Goal: Navigation & Orientation: Find specific page/section

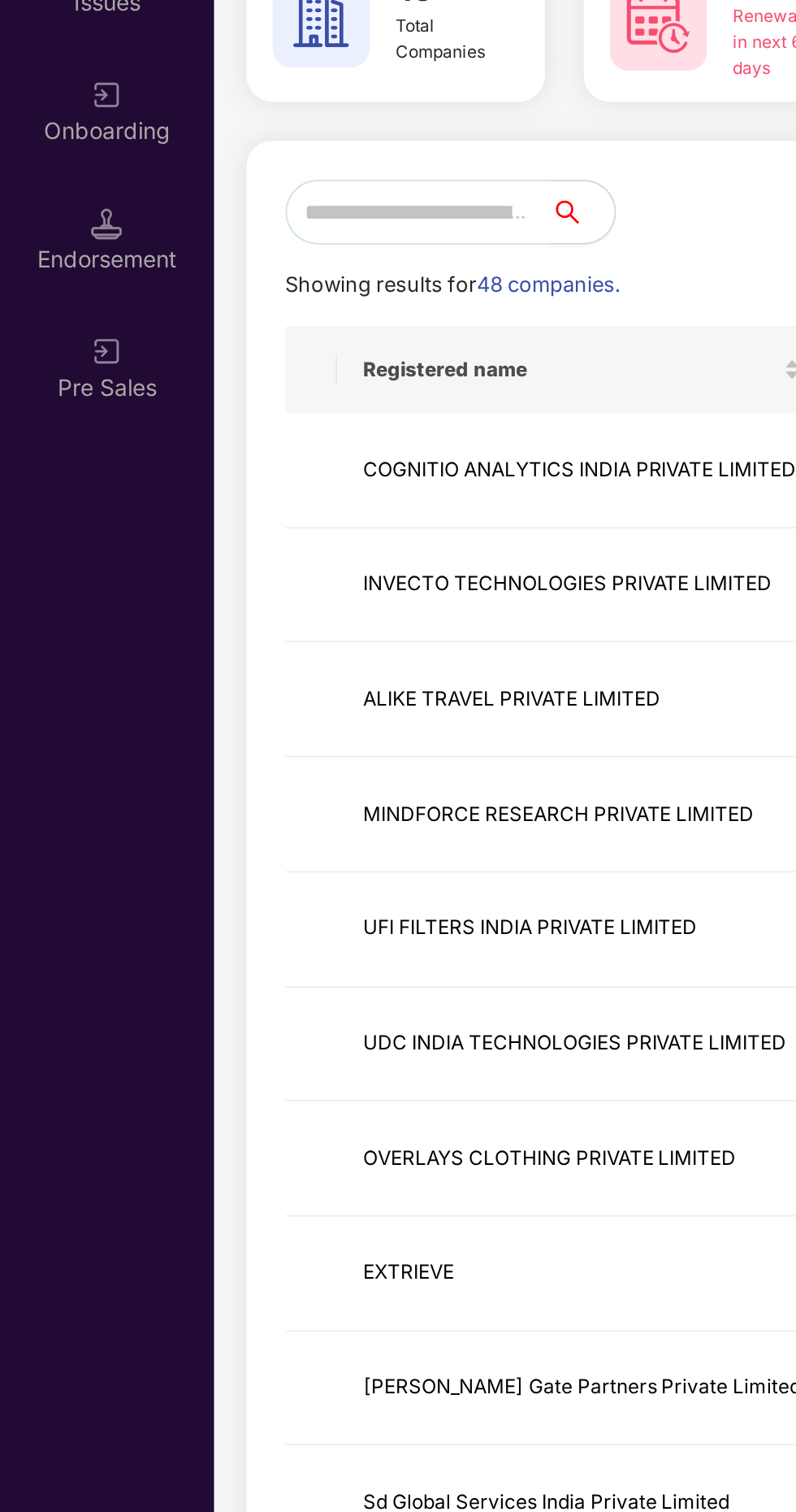
click at [210, 261] on input "text" at bounding box center [209, 262] width 133 height 33
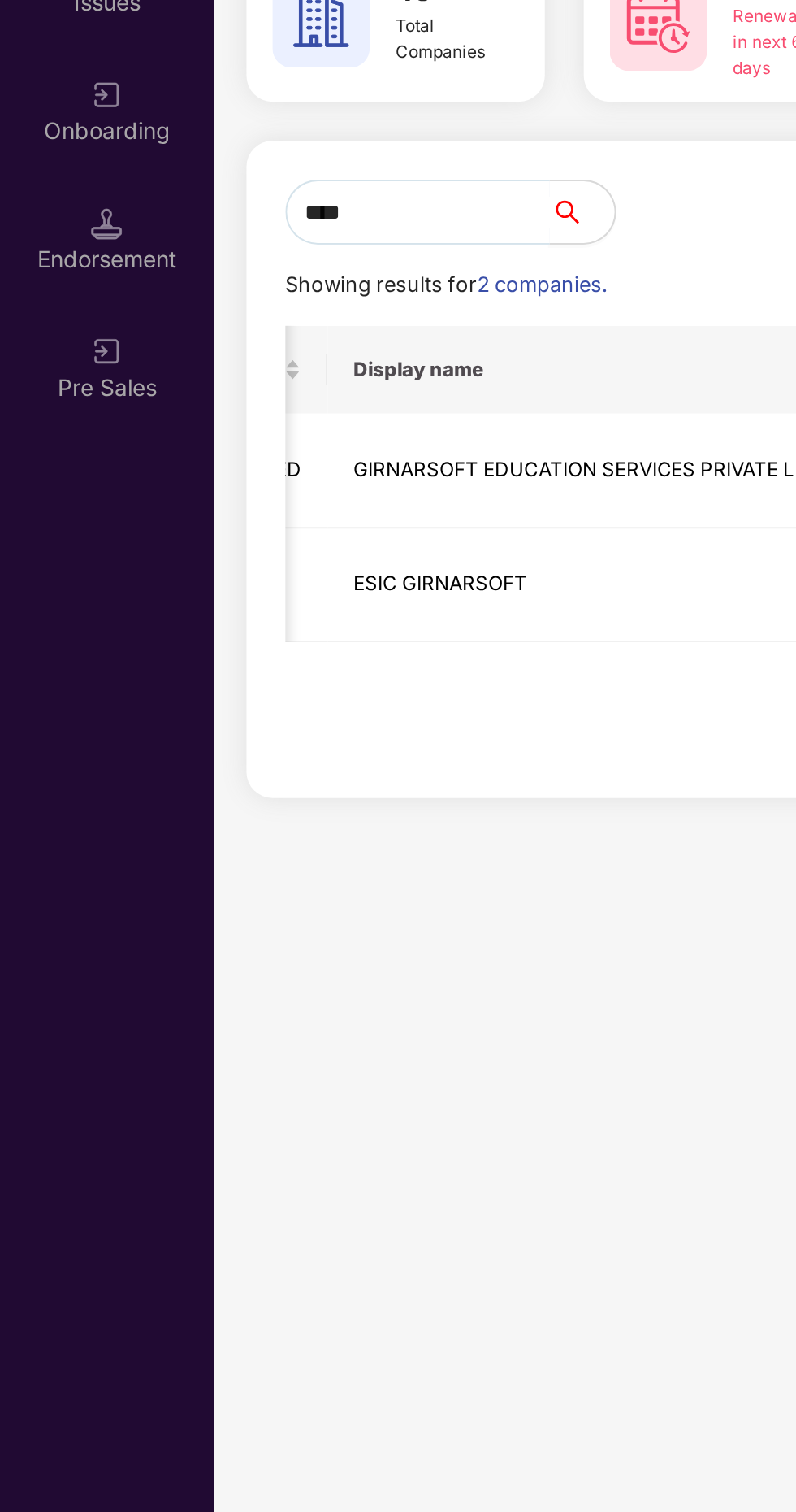
scroll to position [0, 857]
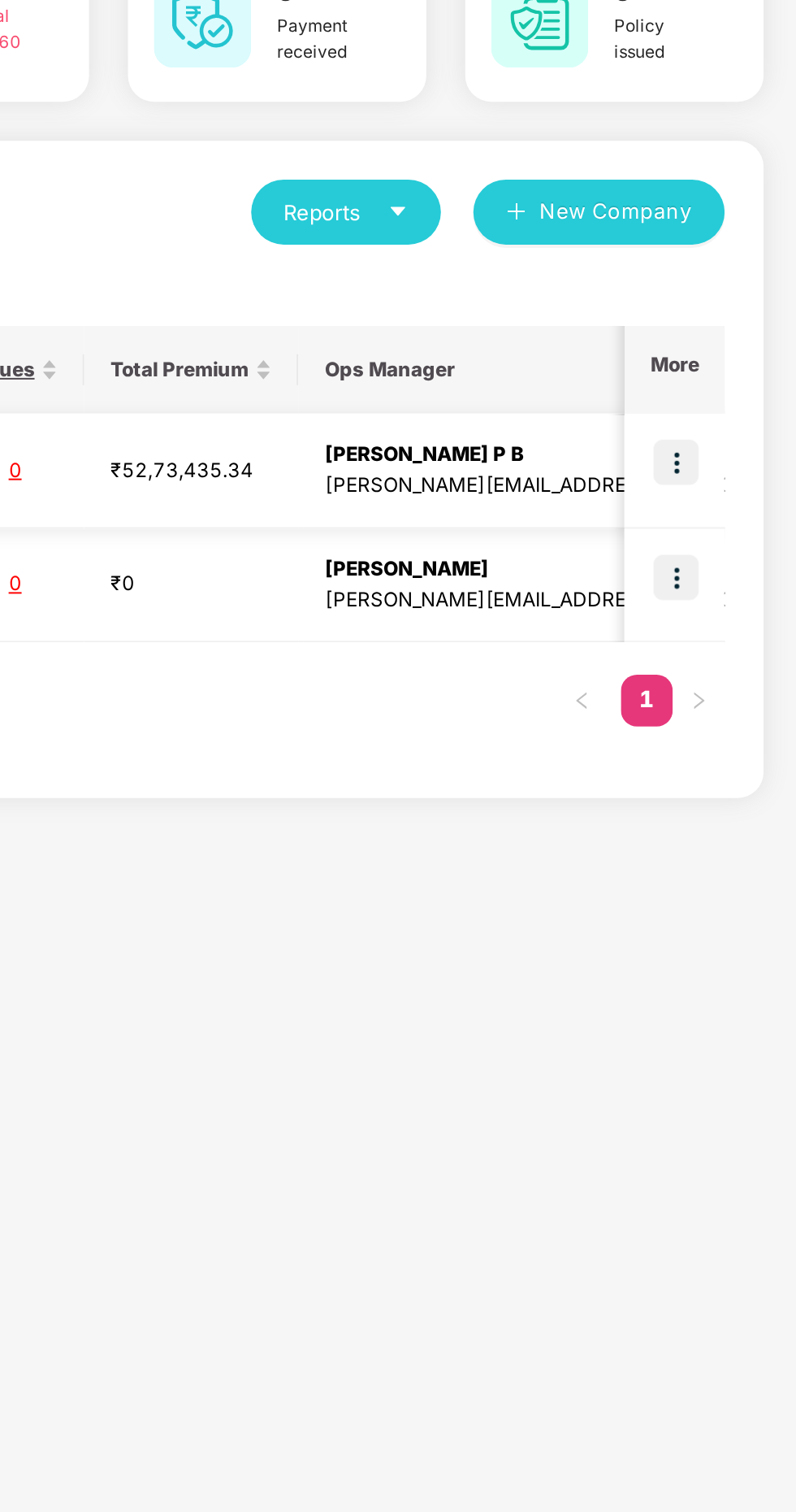
type input "****"
click at [732, 388] on img at bounding box center [736, 387] width 23 height 23
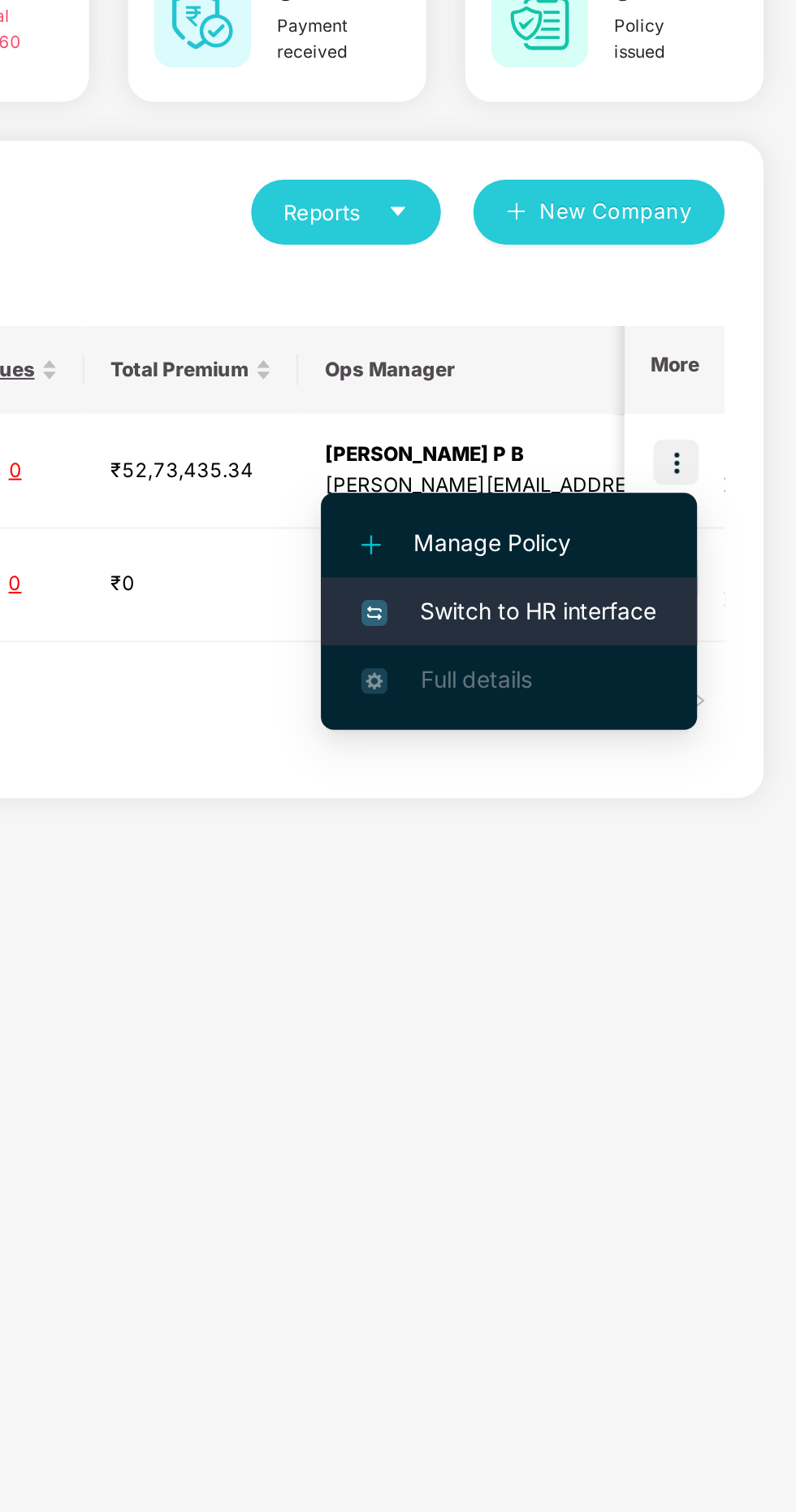
click at [673, 460] on span "Switch to HR interface" at bounding box center [653, 461] width 148 height 18
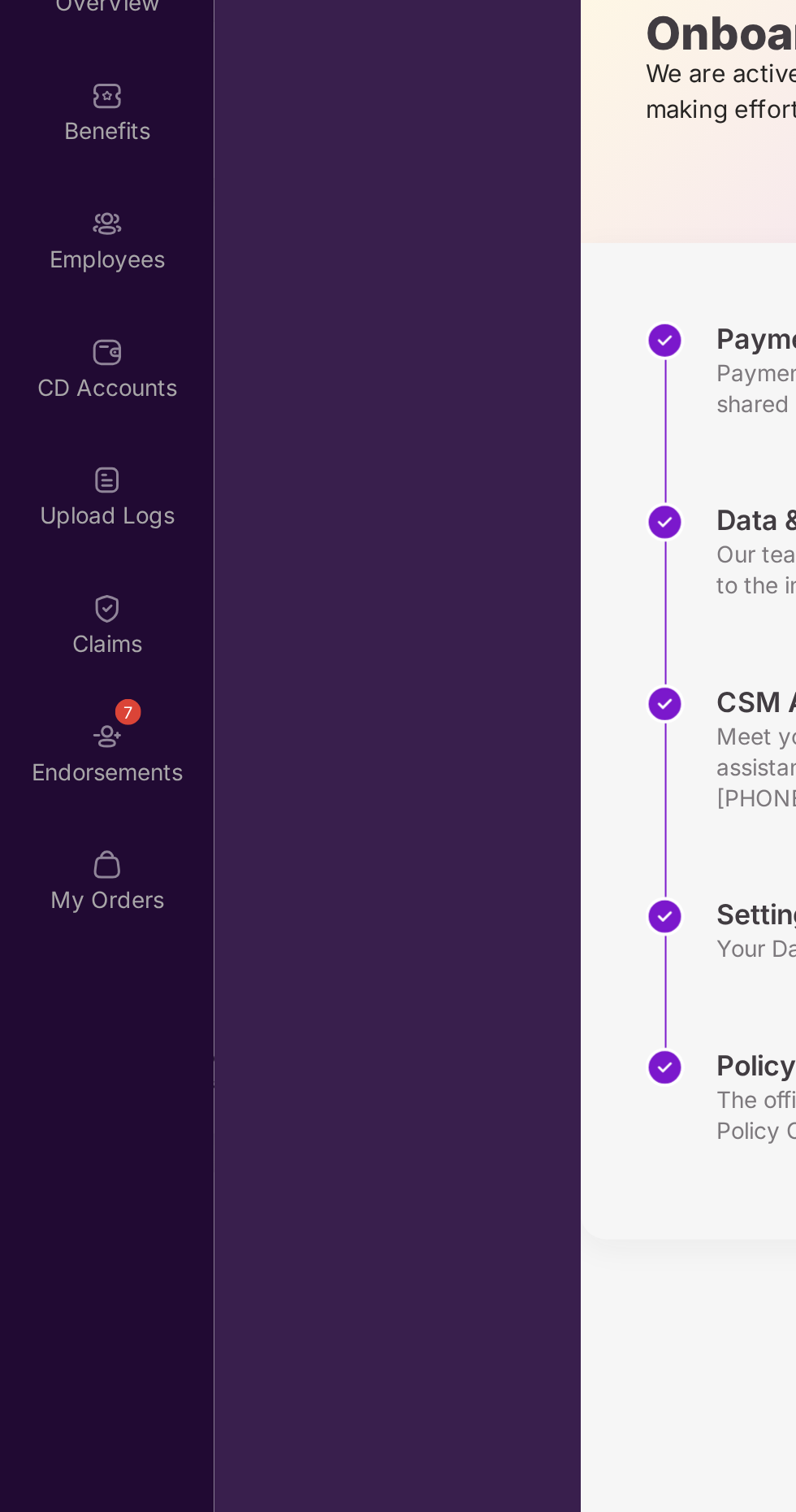
click at [203, 912] on div "Accidental Insurance Group Health Insurance" at bounding box center [199, 781] width 183 height 1459
